Goal: Transaction & Acquisition: Purchase product/service

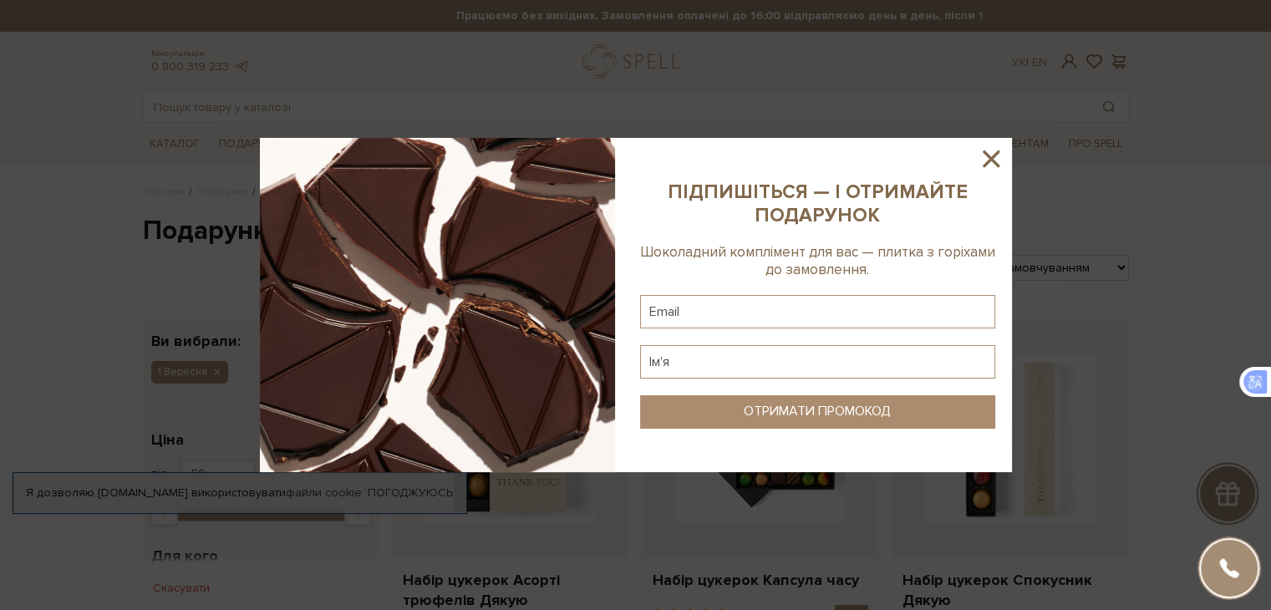
click at [988, 160] on icon at bounding box center [991, 158] width 17 height 17
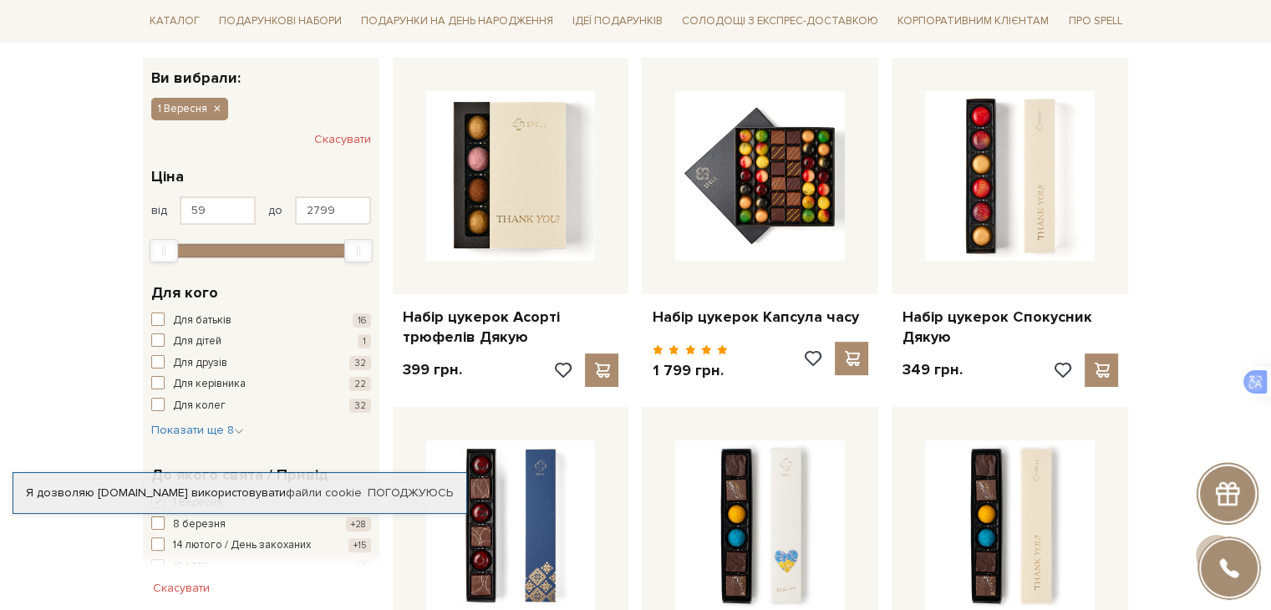
scroll to position [256, 0]
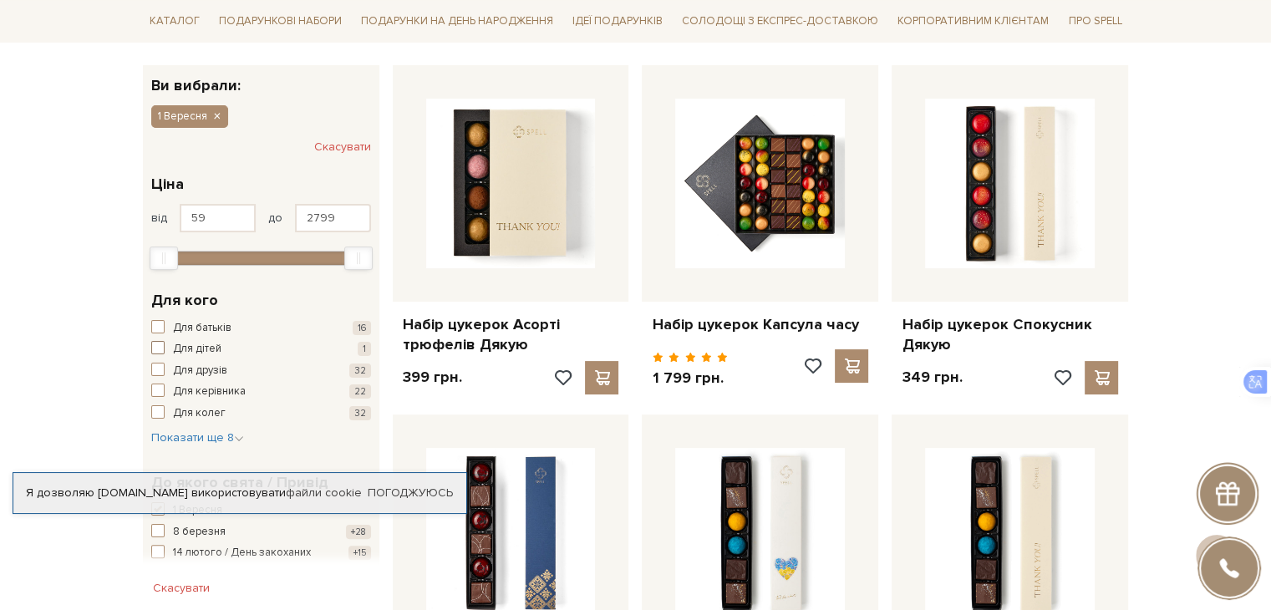
click at [157, 349] on span "button" at bounding box center [157, 347] width 13 height 13
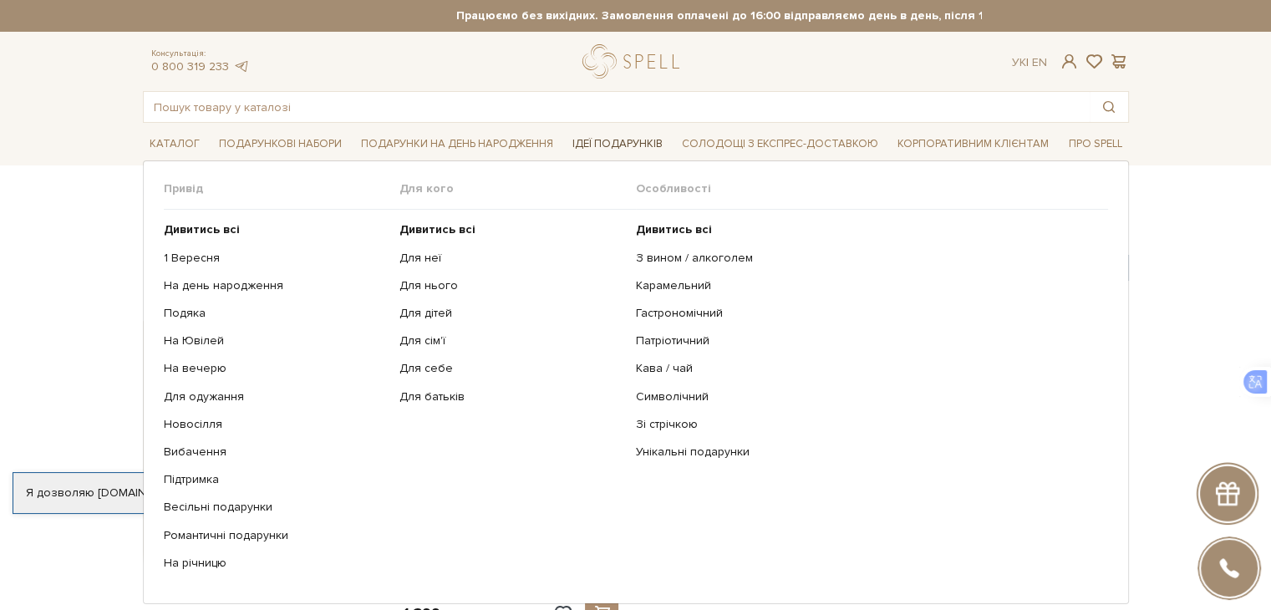
click at [610, 140] on span "Ідеї подарунків" at bounding box center [618, 144] width 104 height 26
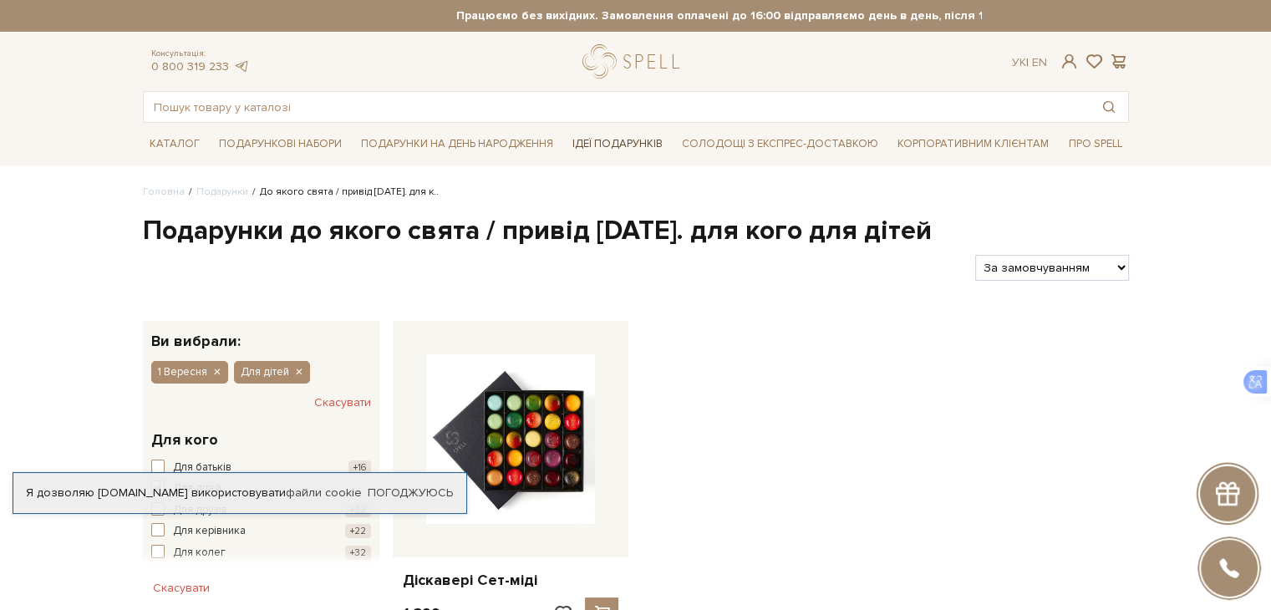
drag, startPoint x: 610, startPoint y: 140, endPoint x: 598, endPoint y: 143, distance: 12.0
click at [598, 143] on span "Ідеї подарунків" at bounding box center [618, 144] width 104 height 26
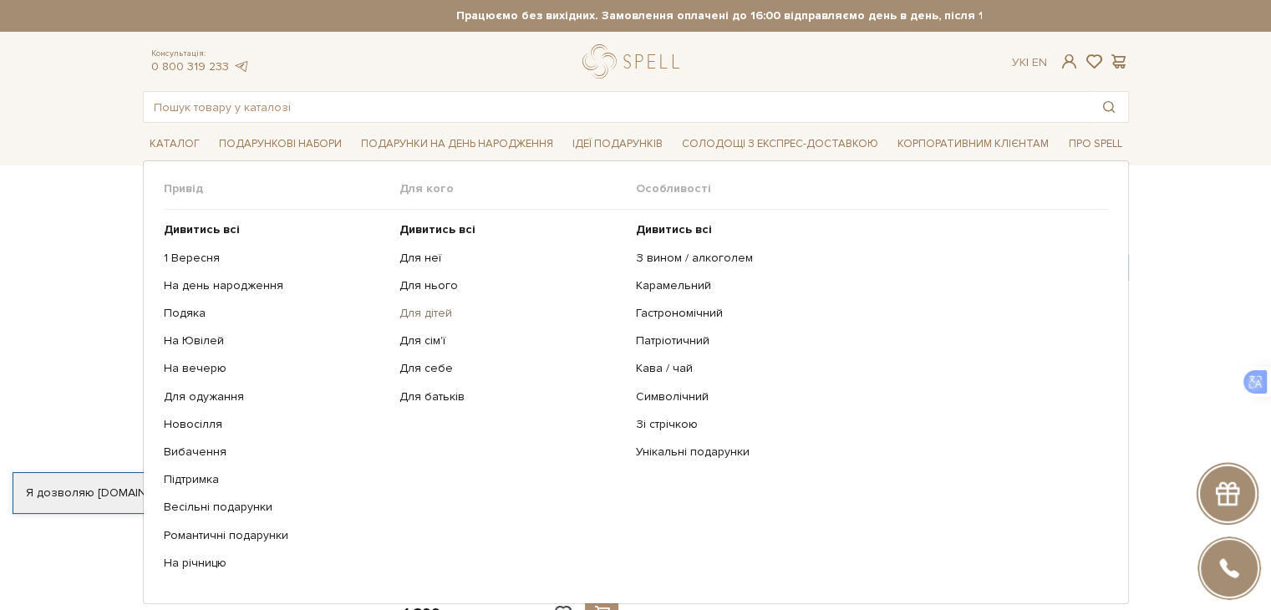
click at [435, 312] on link "Для дітей" at bounding box center [512, 313] width 224 height 15
